Goal: Task Accomplishment & Management: Manage account settings

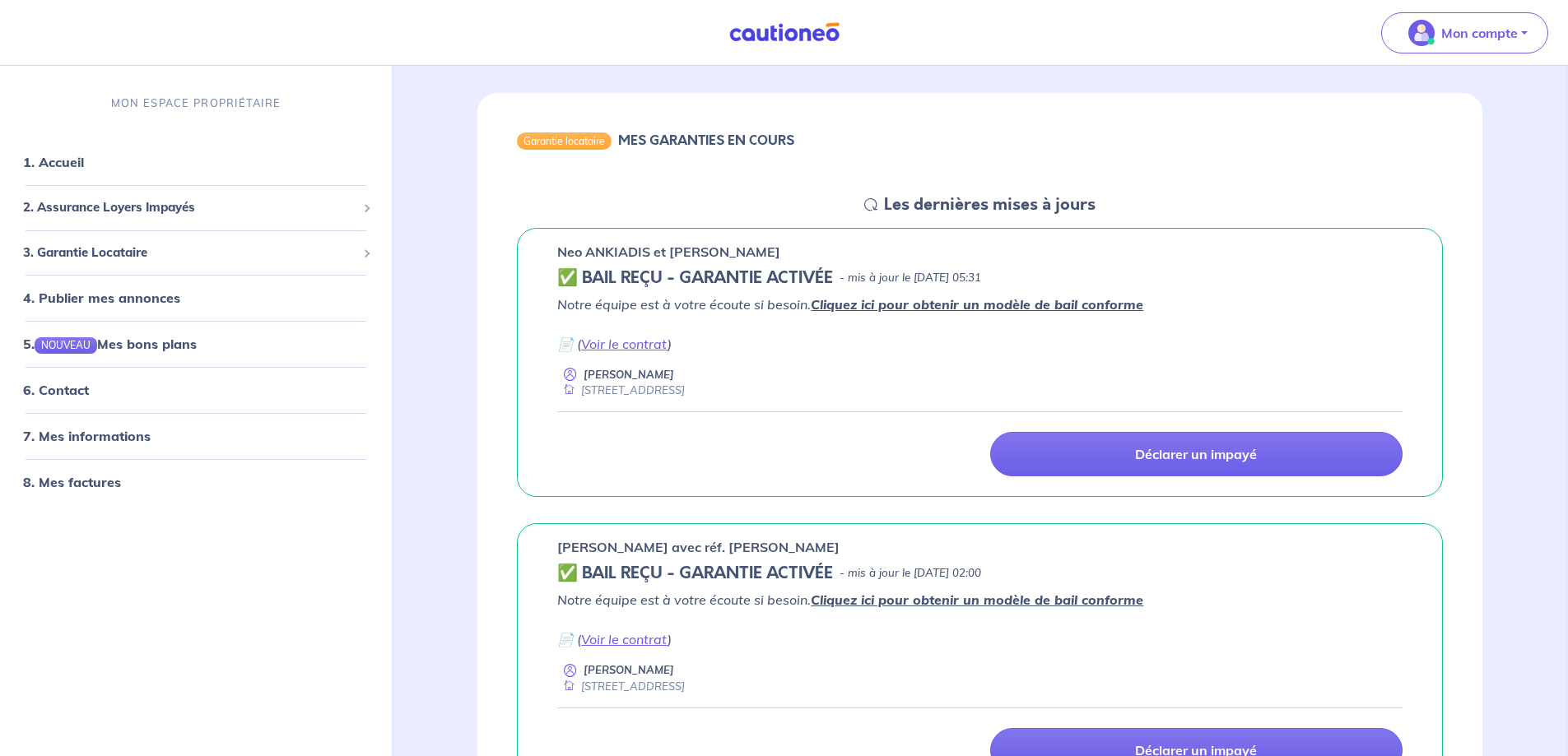
scroll to position [165, 0]
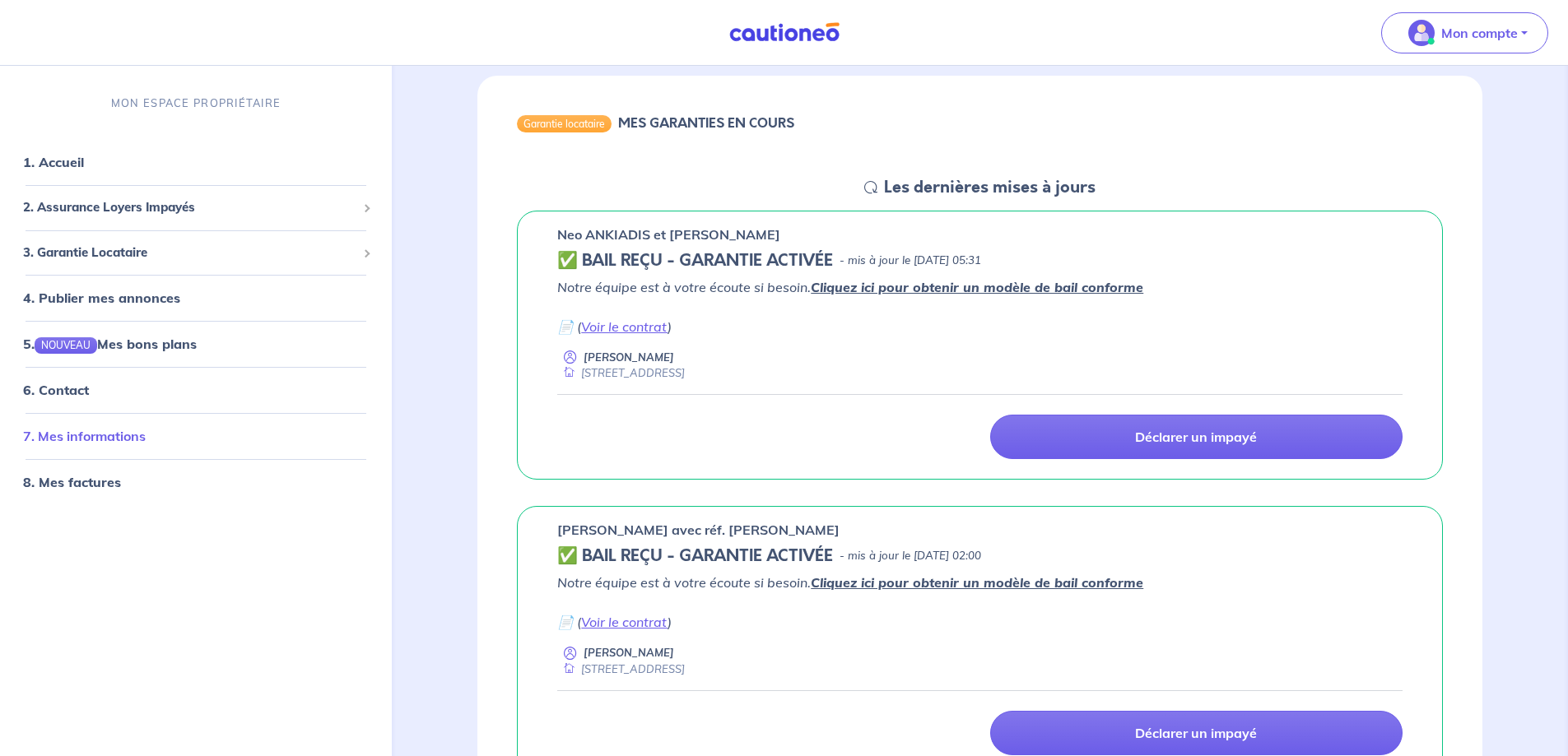
click at [98, 443] on link "7. Mes informations" at bounding box center [84, 435] width 122 height 16
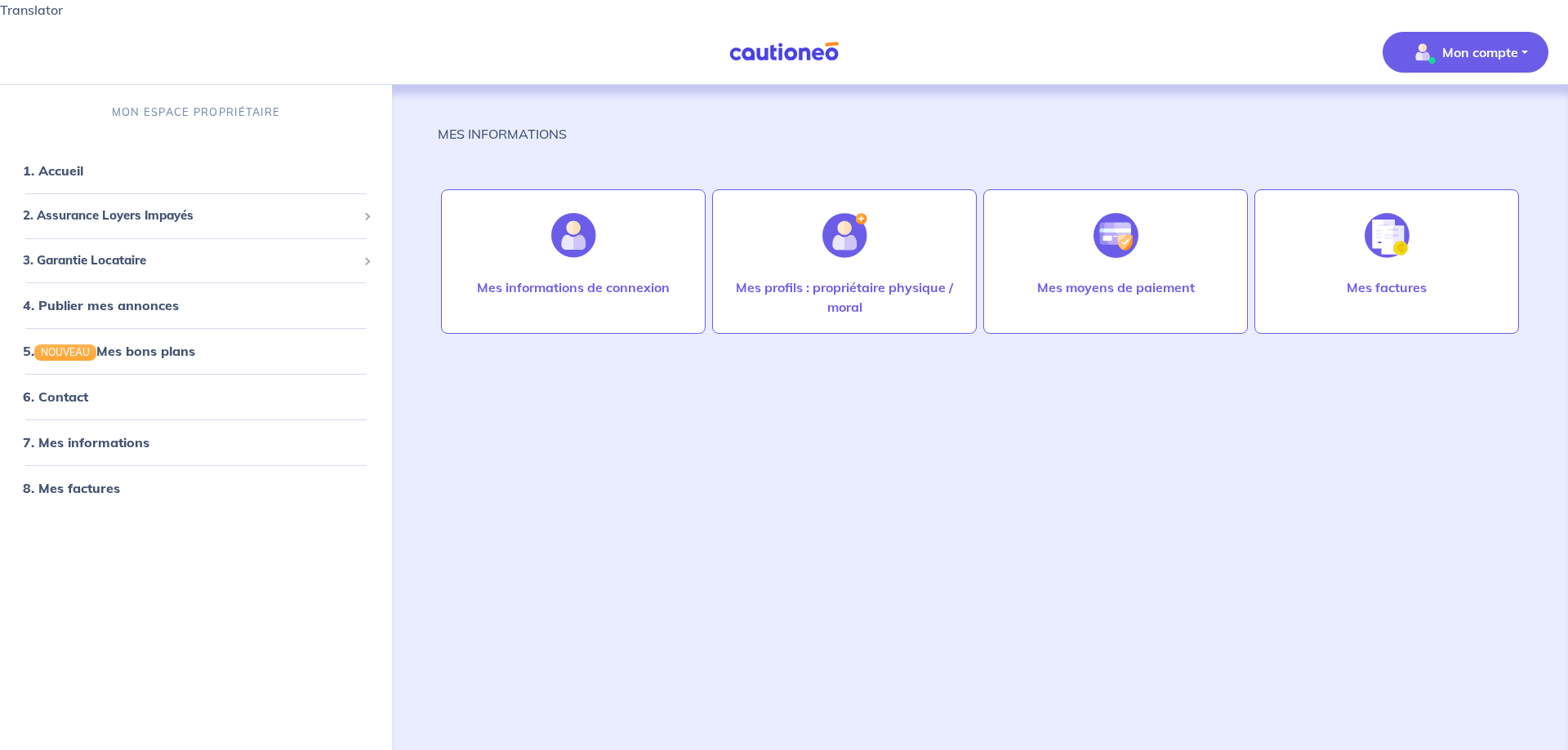
click at [1505, 42] on p "Mon compte" at bounding box center [1480, 51] width 76 height 19
click at [1120, 398] on div "MES INFORMATIONS Mes informations de connexion Mes profils : propriétaire physi…" at bounding box center [980, 406] width 1085 height 642
click at [55, 389] on link "6. Contact" at bounding box center [55, 396] width 64 height 16
click at [1495, 42] on p "Mon compte" at bounding box center [1480, 51] width 76 height 19
click at [1463, 108] on link "Mes informations" at bounding box center [1449, 120] width 131 height 26
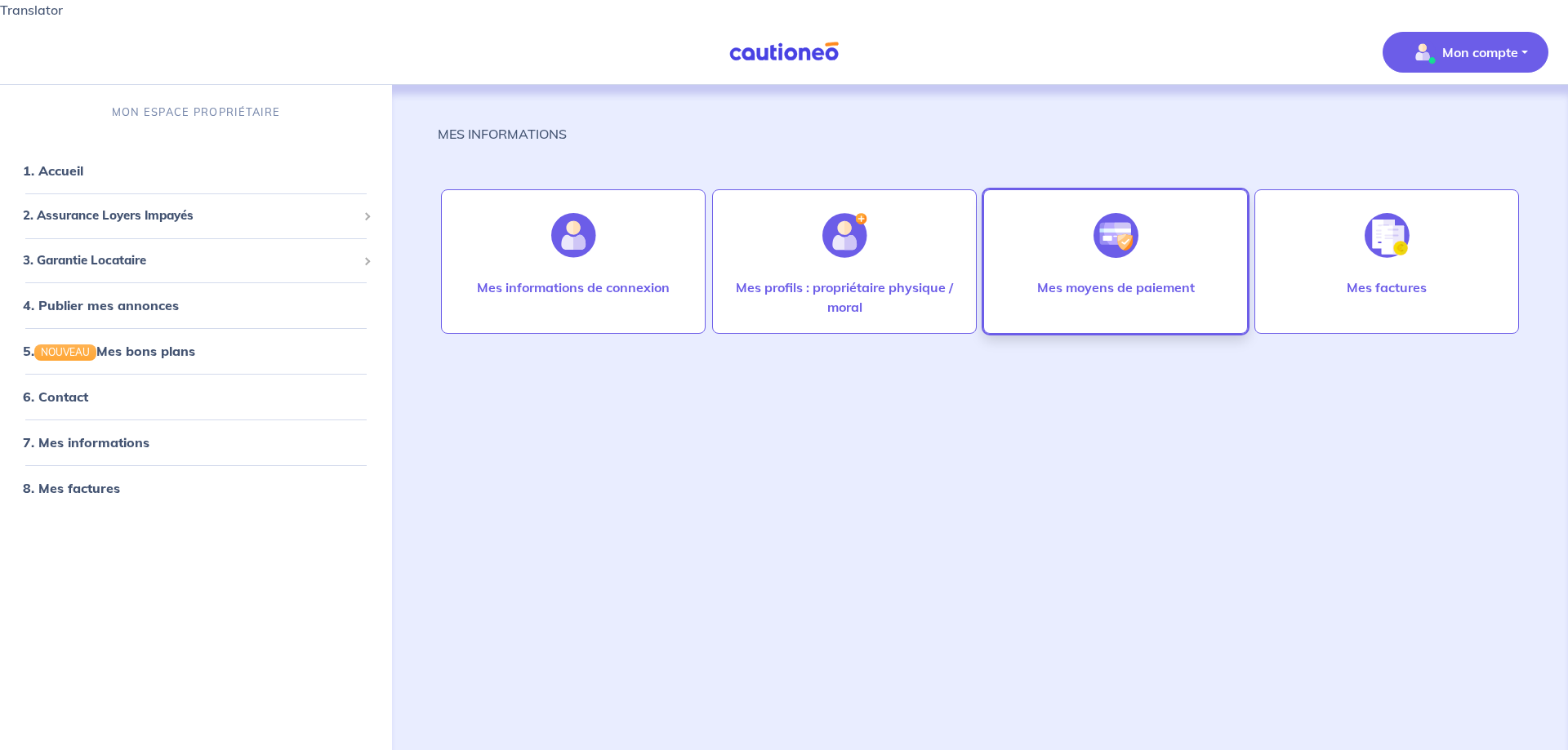
click at [1126, 278] on p "Mes moyens de paiement" at bounding box center [1115, 287] width 157 height 19
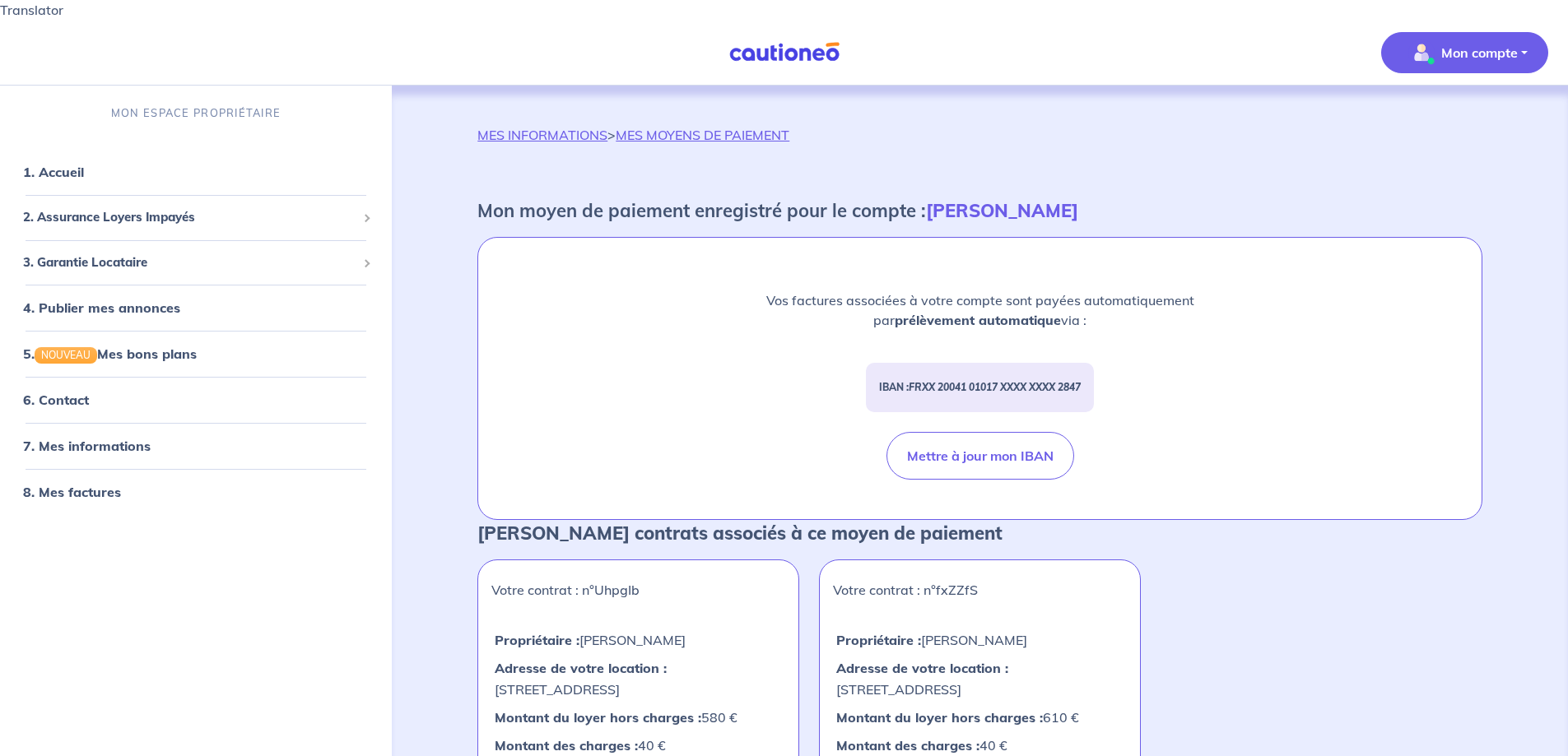
click at [1500, 42] on p "Mon compte" at bounding box center [1480, 52] width 76 height 20
click at [1451, 109] on link "Mes informations" at bounding box center [1448, 121] width 132 height 26
